Goal: Task Accomplishment & Management: Manage account settings

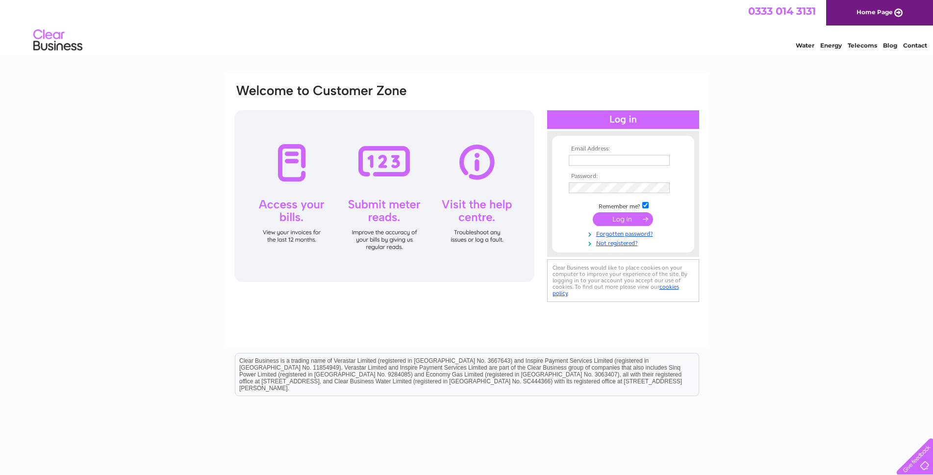
type input "[EMAIL_ADDRESS][DOMAIN_NAME]"
click at [597, 224] on input "submit" at bounding box center [623, 219] width 60 height 14
click at [603, 220] on input "submit" at bounding box center [623, 219] width 60 height 14
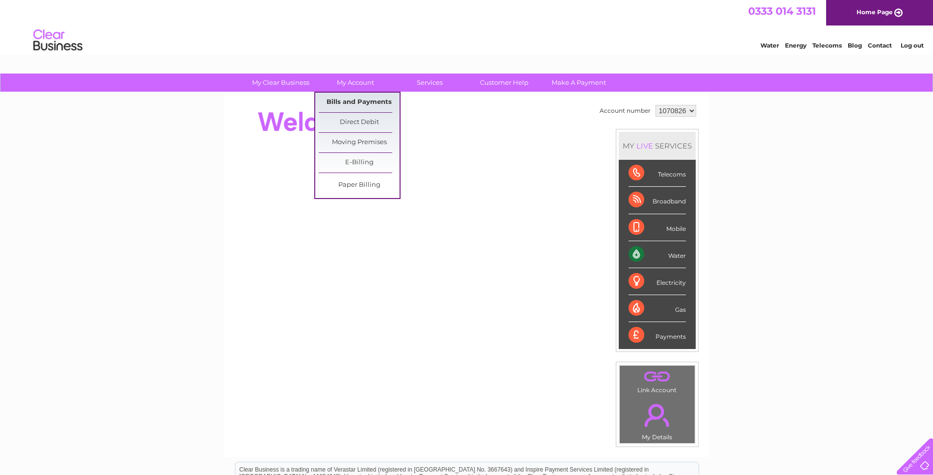
click at [363, 98] on link "Bills and Payments" at bounding box center [359, 103] width 81 height 20
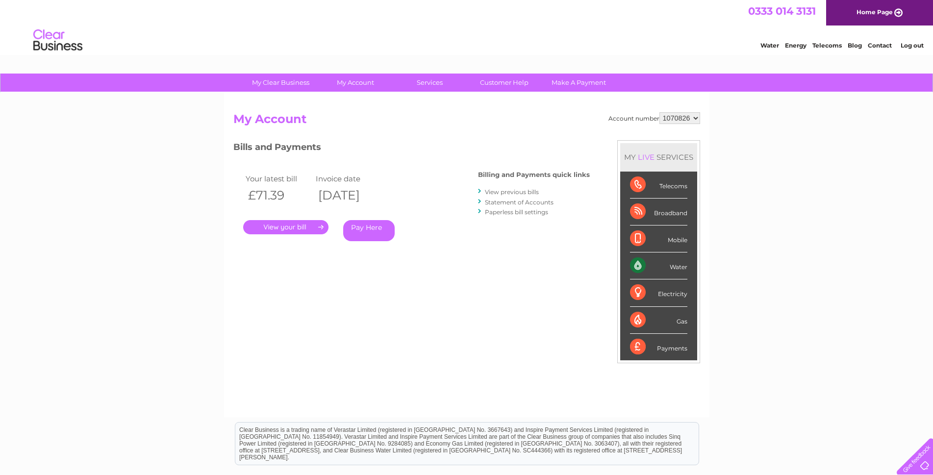
click at [297, 230] on link "." at bounding box center [285, 227] width 85 height 14
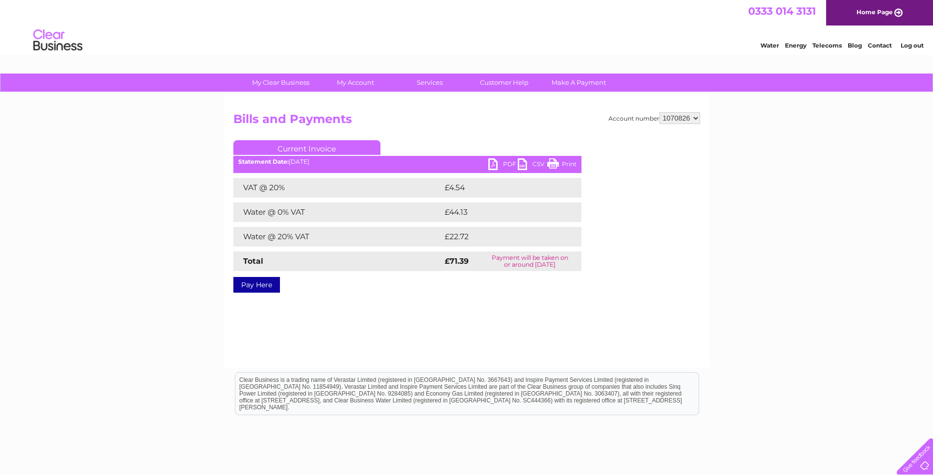
click at [498, 164] on link "PDF" at bounding box center [503, 165] width 29 height 14
